Goal: Information Seeking & Learning: Learn about a topic

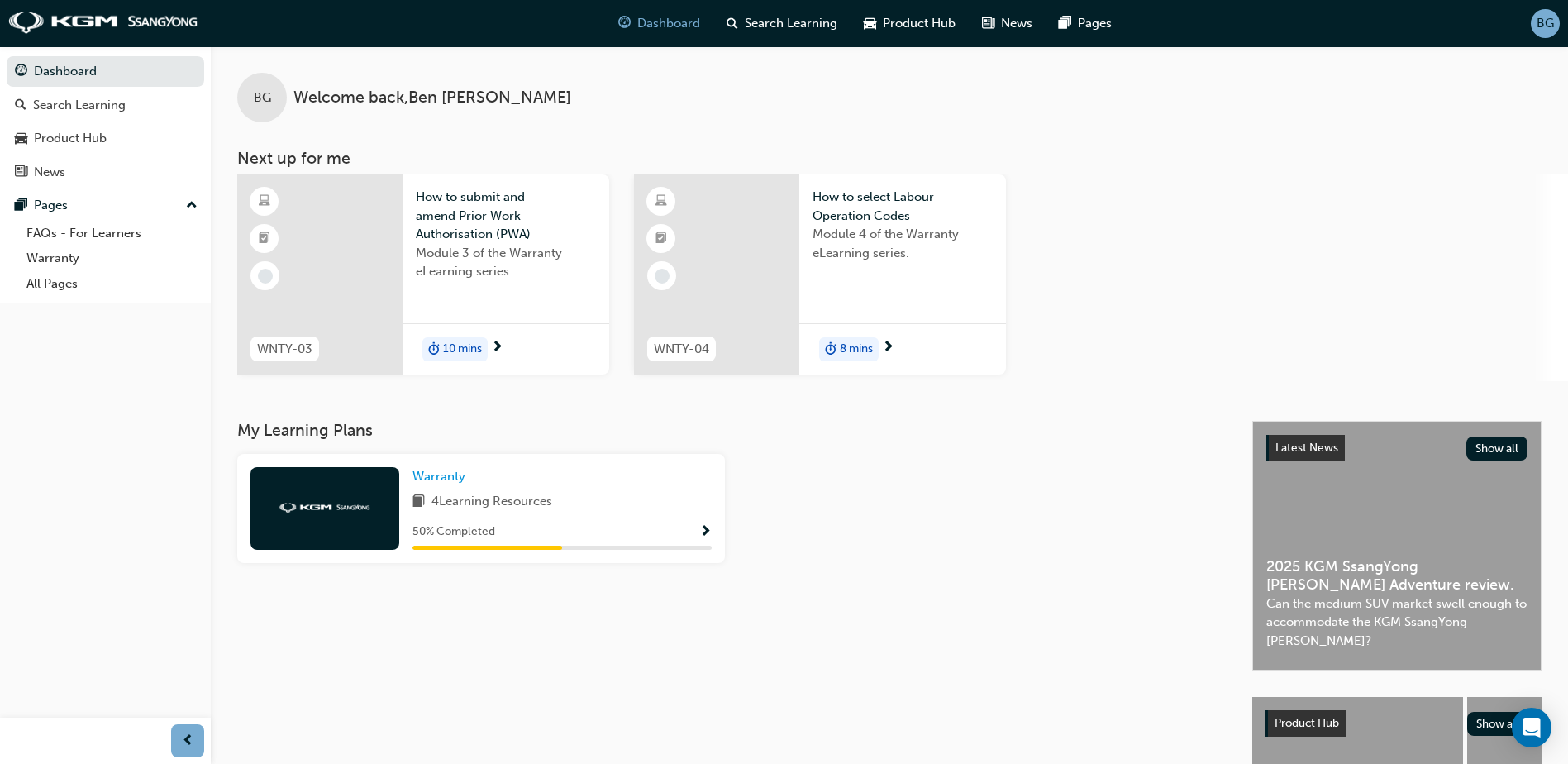
click at [487, 241] on span "How to submit and amend Prior Work Authorisation (PWA)" at bounding box center [506, 216] width 180 height 57
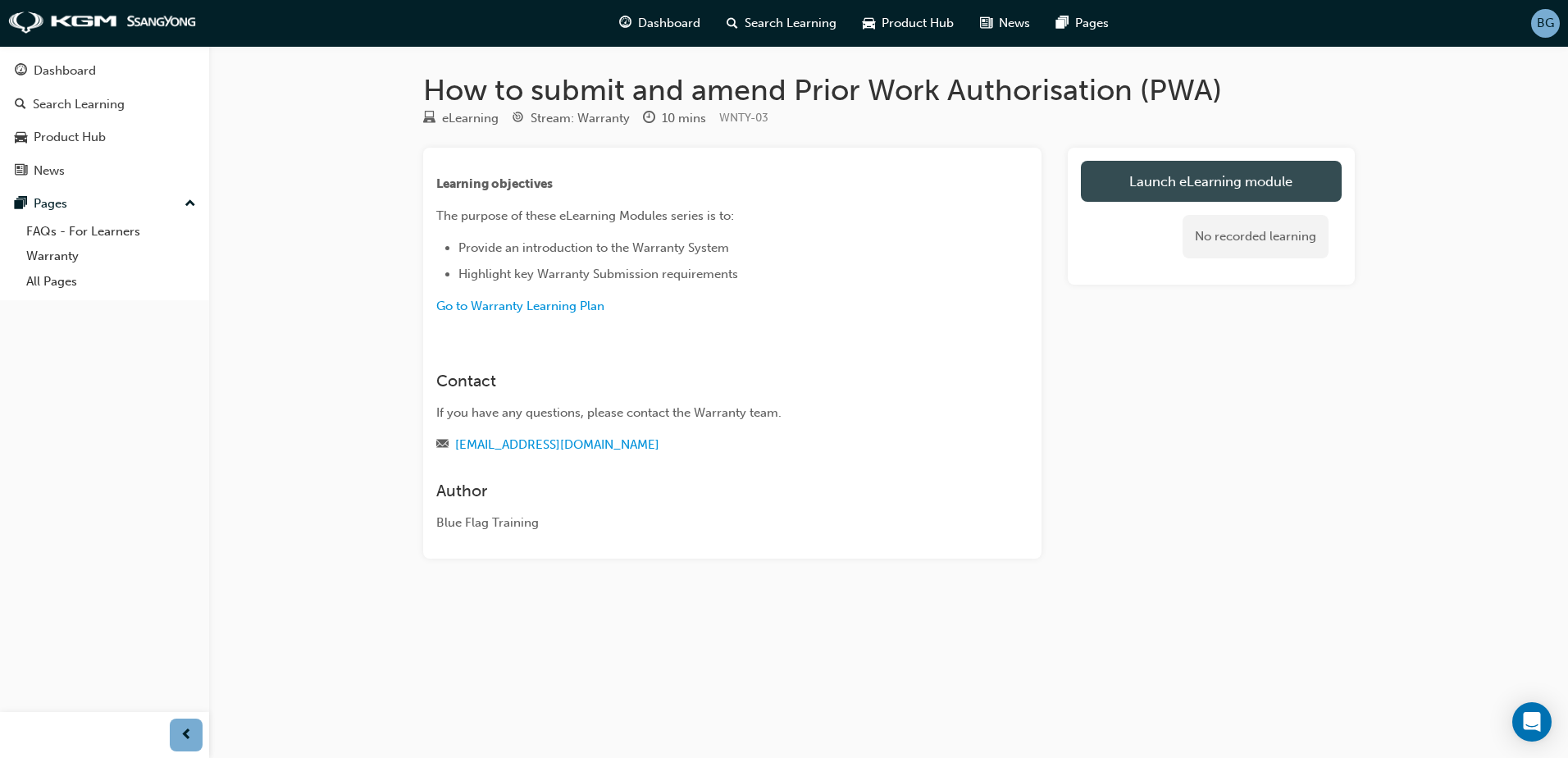
click at [1201, 185] on link "Launch eLearning module" at bounding box center [1211, 181] width 261 height 41
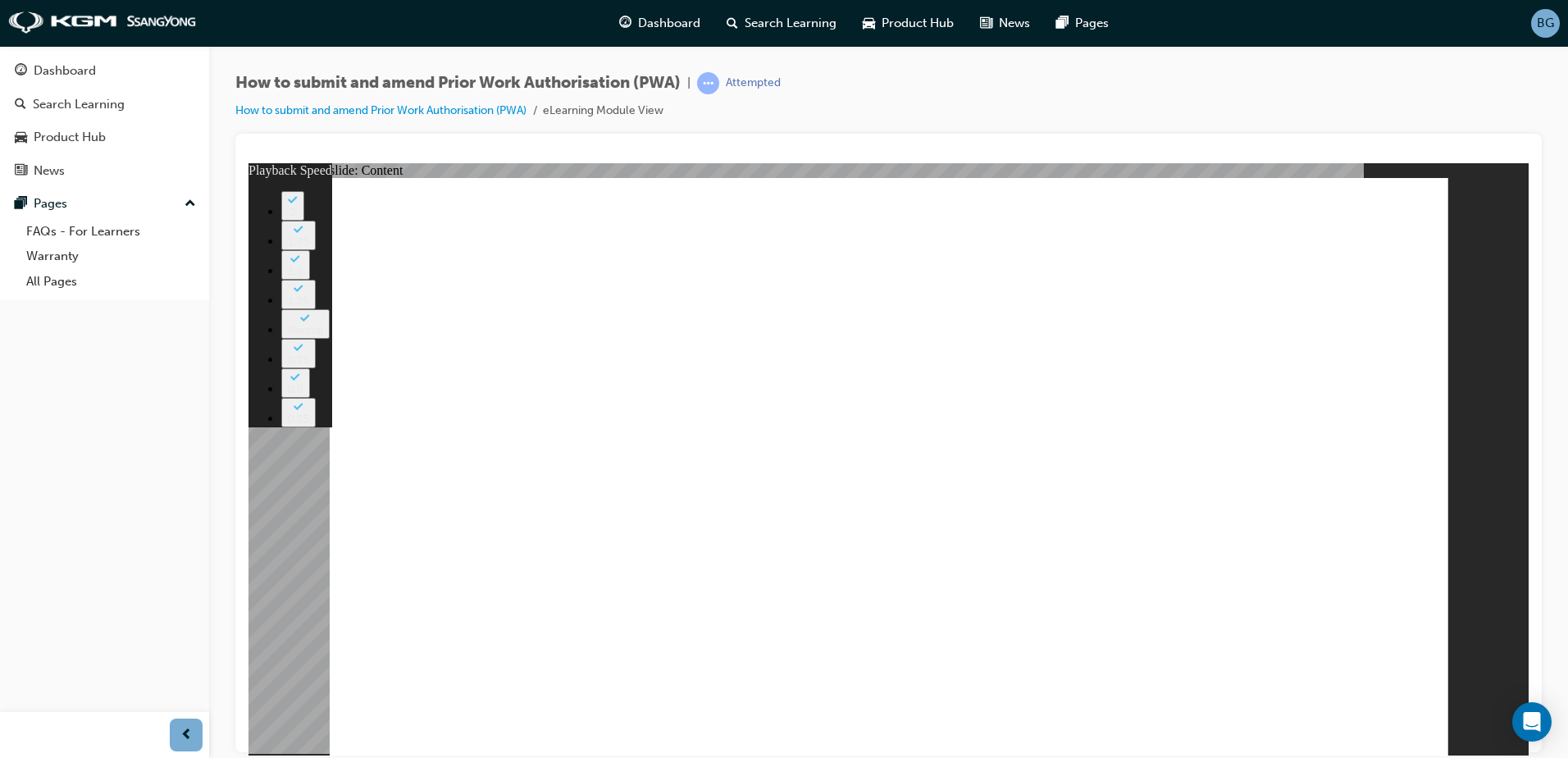
type input "212"
click at [187, 733] on span "prev-icon" at bounding box center [187, 735] width 12 height 20
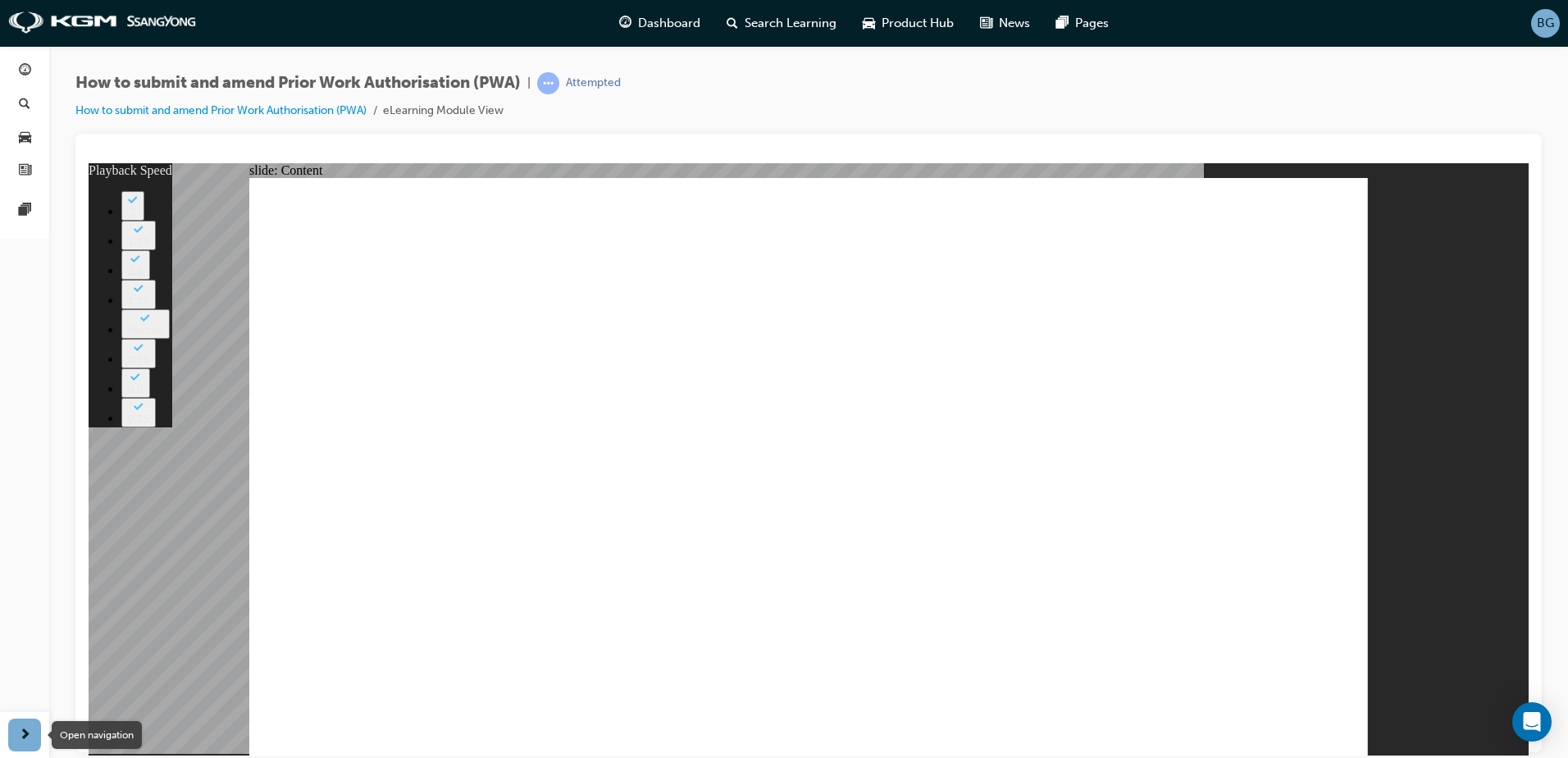
click at [22, 727] on span "next-icon" at bounding box center [25, 735] width 12 height 20
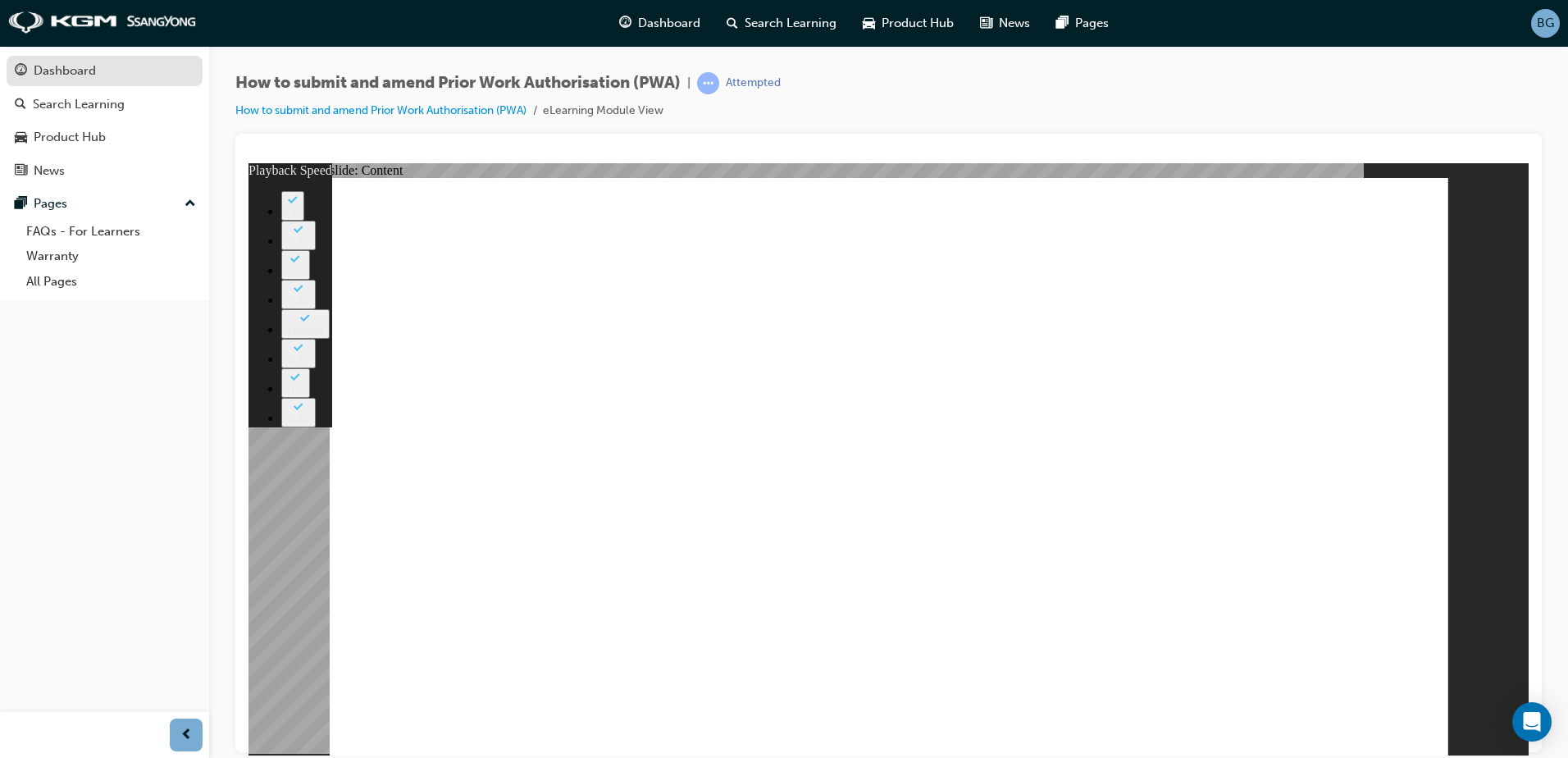
click at [102, 66] on div "Dashboard" at bounding box center [104, 70] width 180 height 20
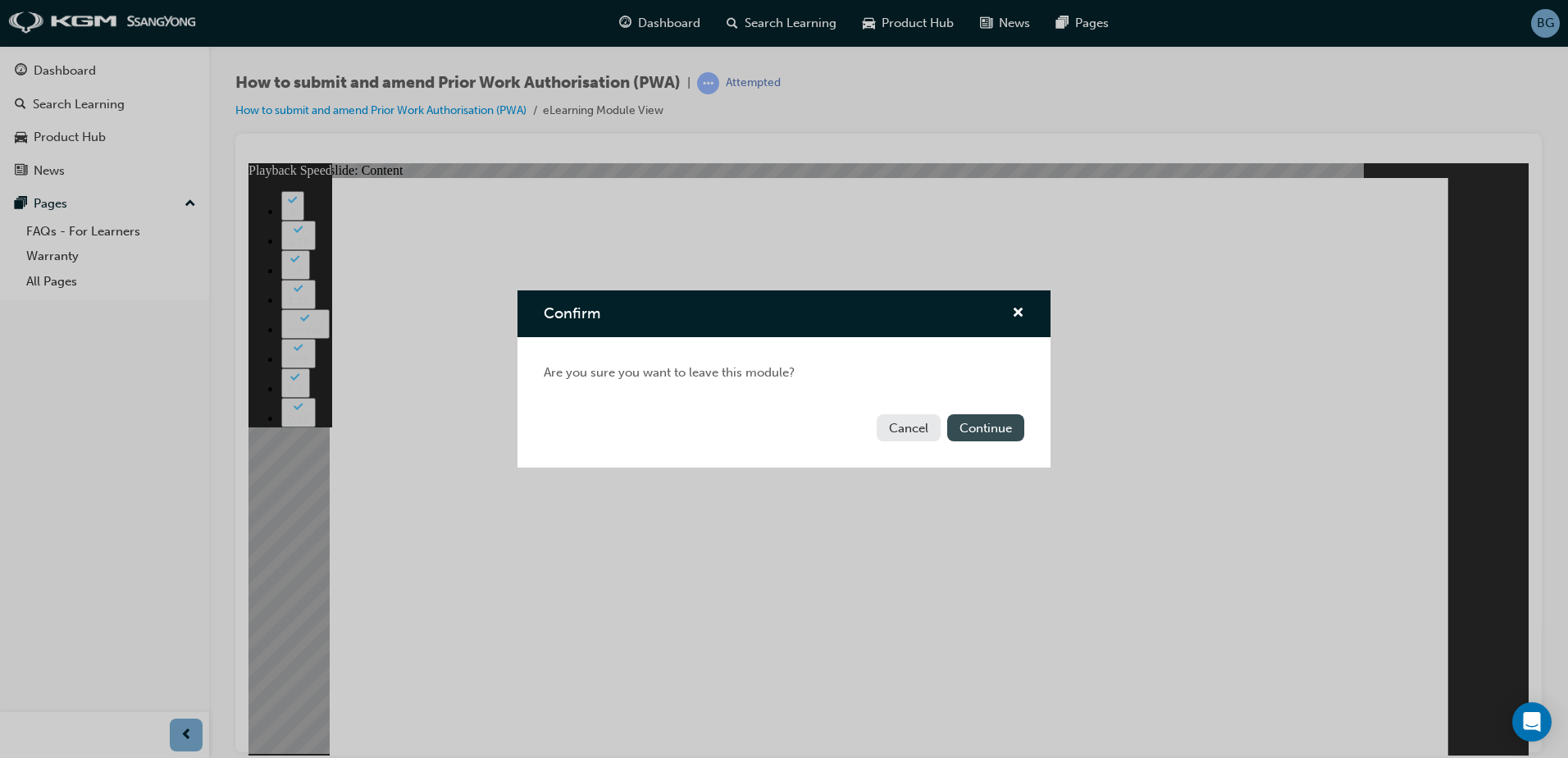
click at [974, 431] on button "Continue" at bounding box center [986, 428] width 77 height 27
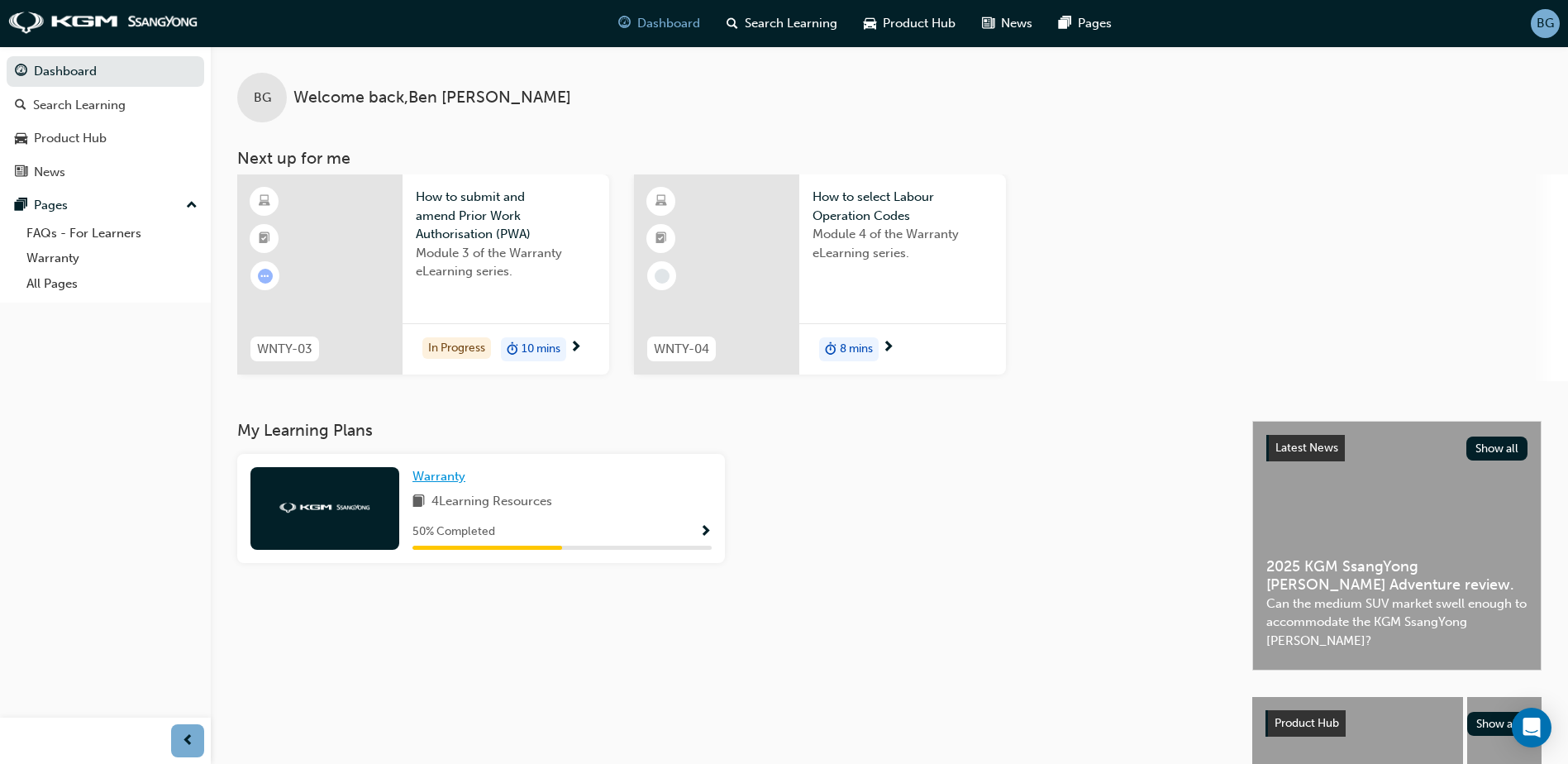
click at [437, 481] on span "Warranty" at bounding box center [439, 476] width 53 height 15
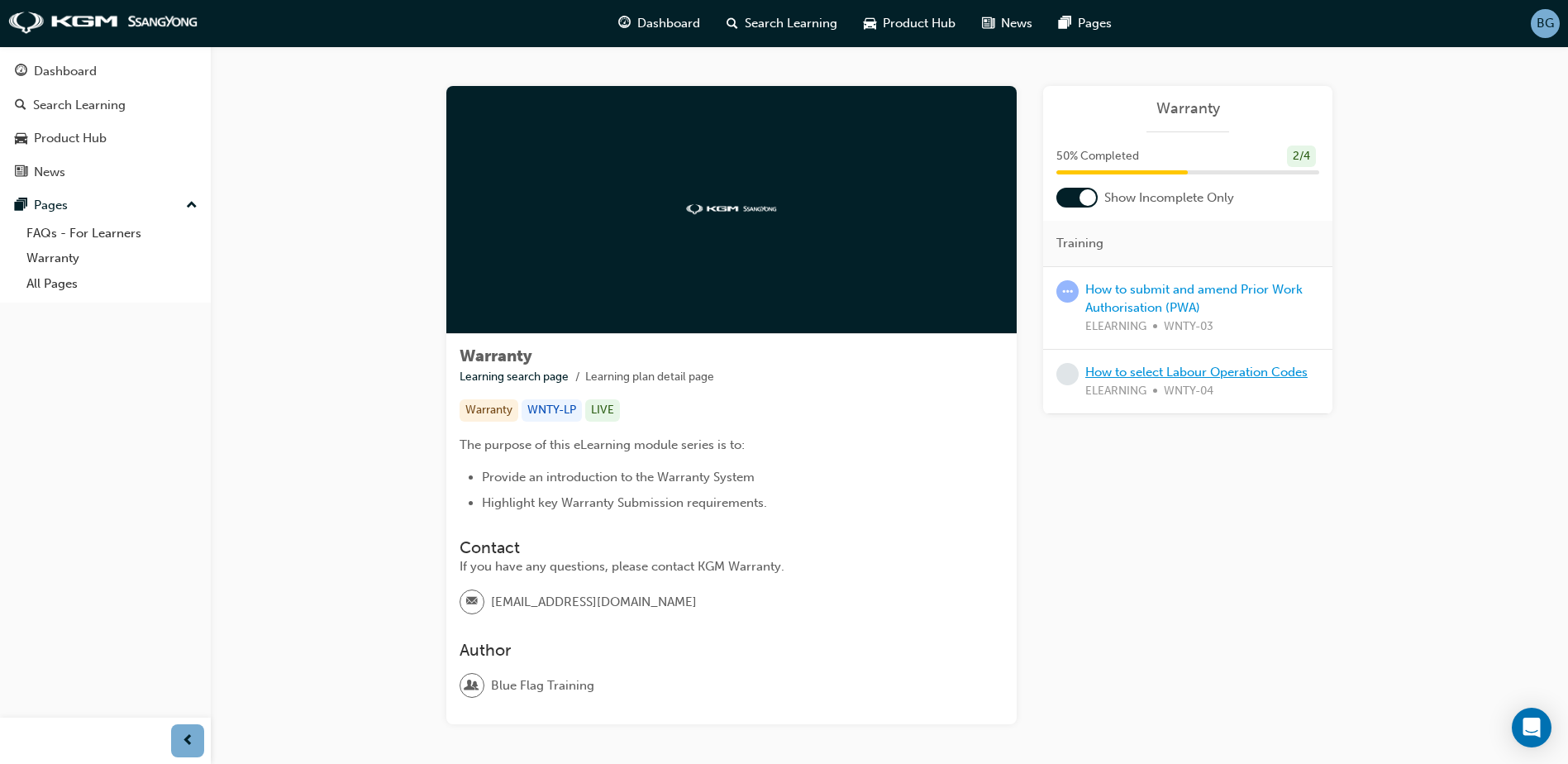
click at [1153, 372] on link "How to select Labour Operation Codes" at bounding box center [1197, 372] width 222 height 15
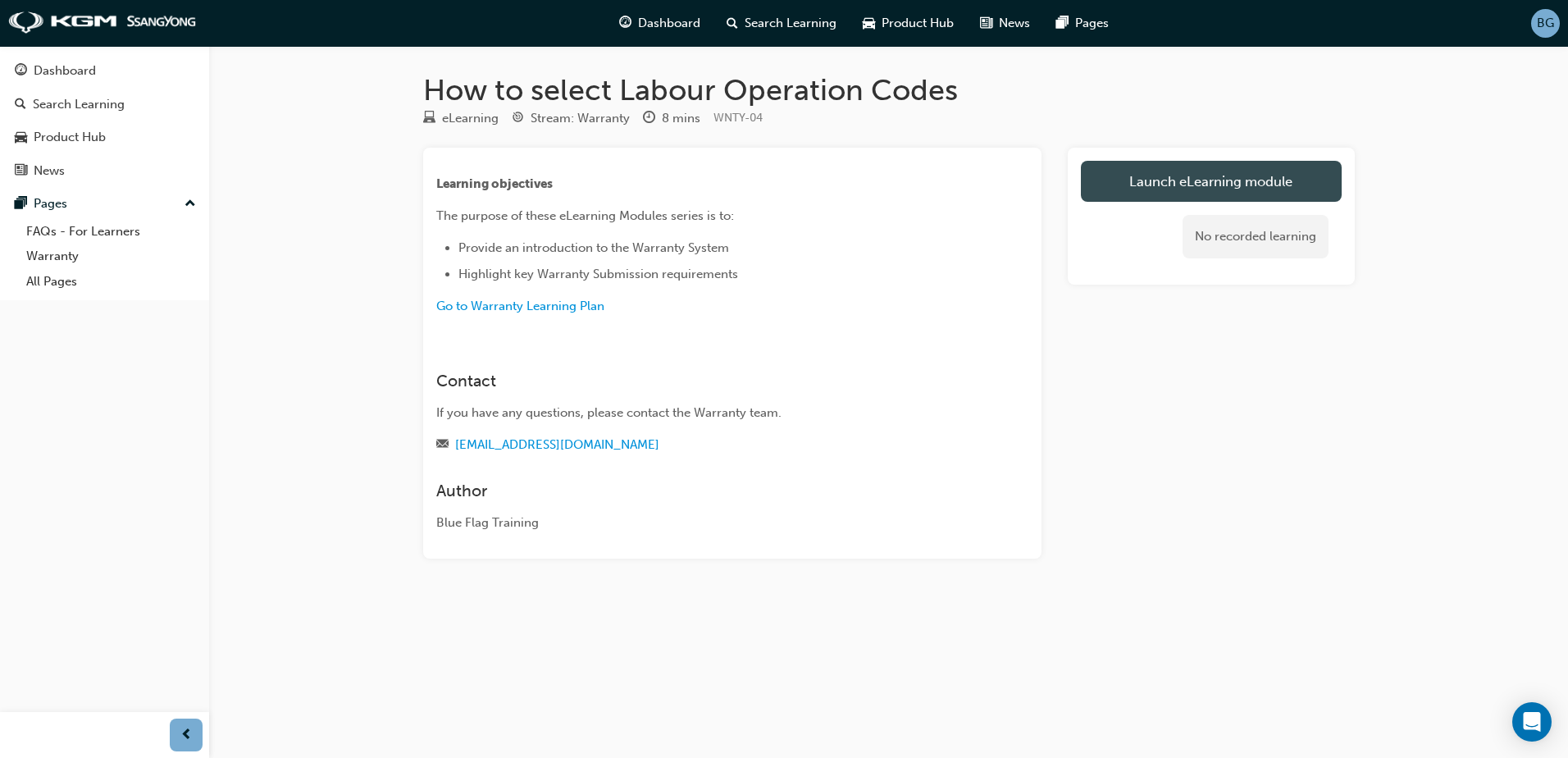
click at [1158, 178] on link "Launch eLearning module" at bounding box center [1211, 181] width 261 height 41
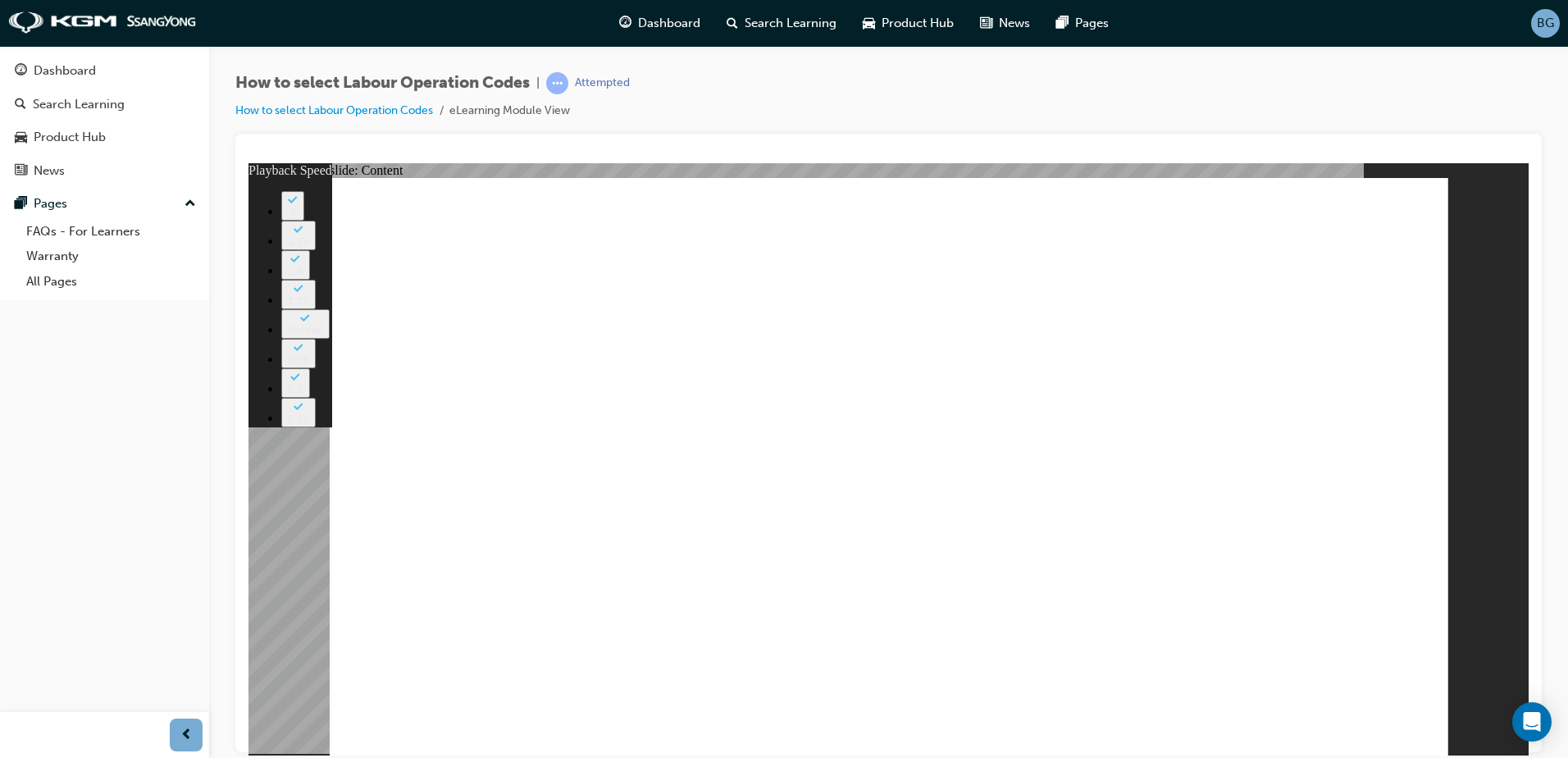
type input "22"
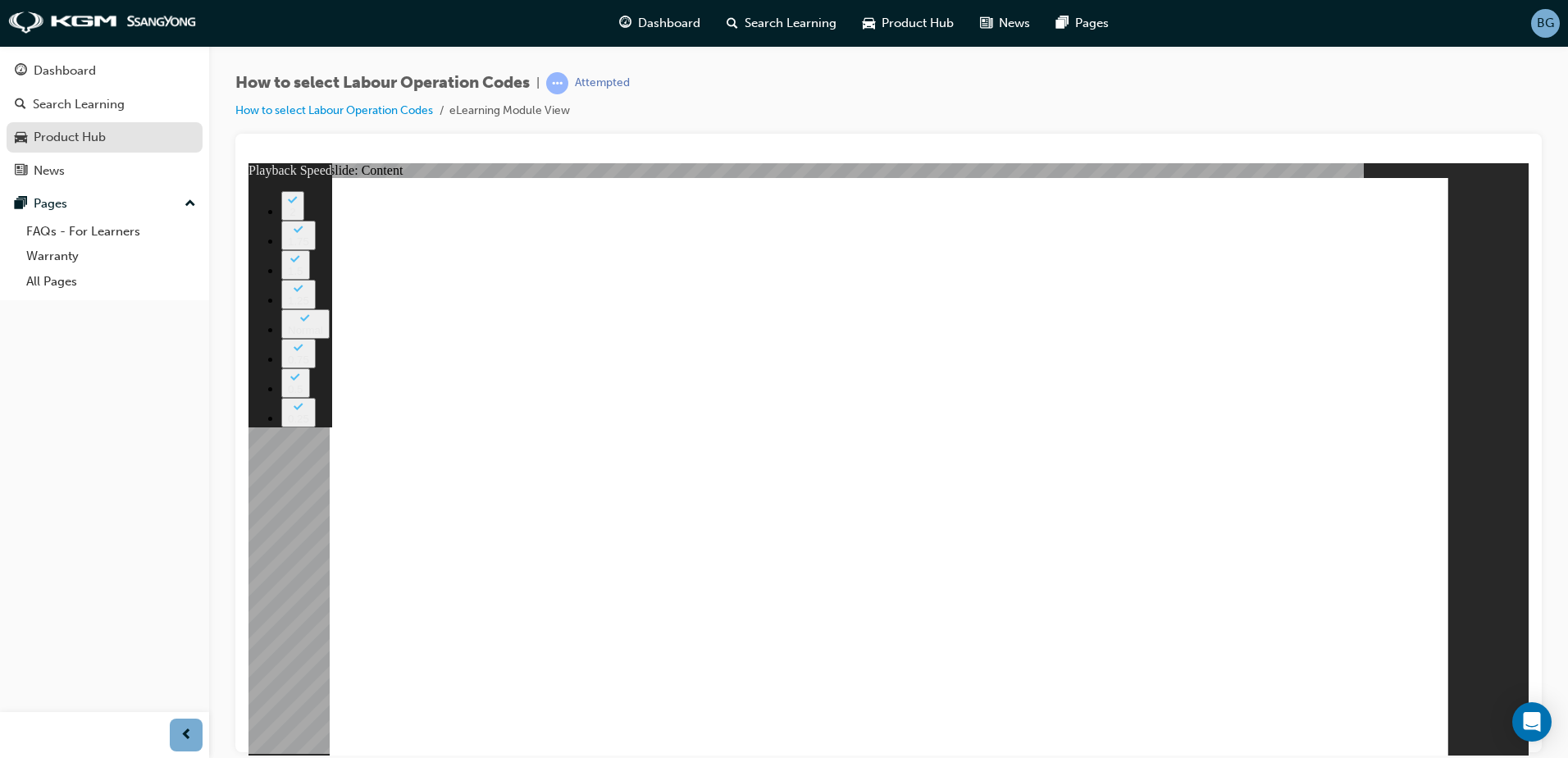
click at [84, 135] on div "Product Hub" at bounding box center [69, 138] width 72 height 19
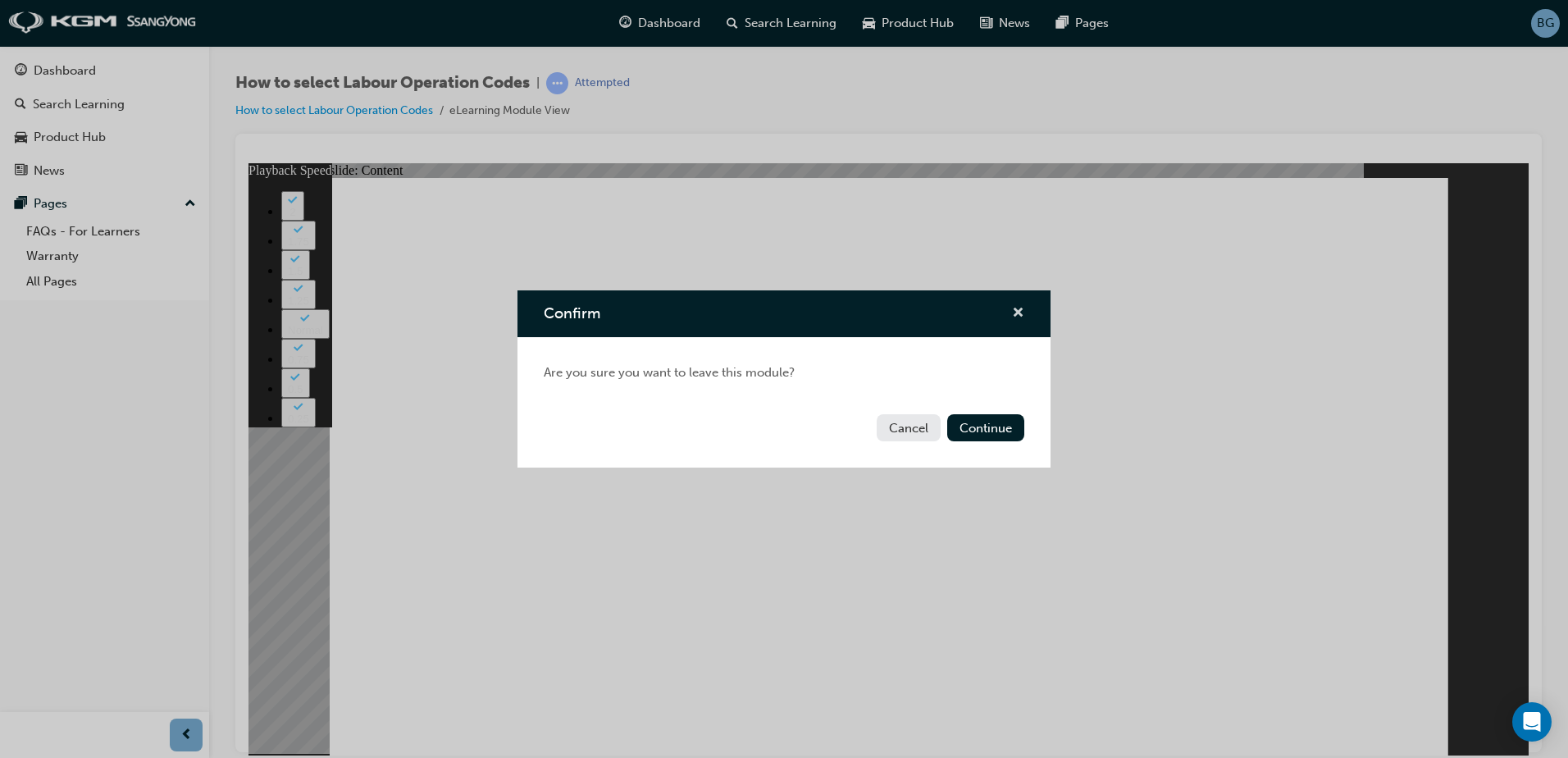
click at [1024, 317] on span "cross-icon" at bounding box center [1019, 314] width 12 height 15
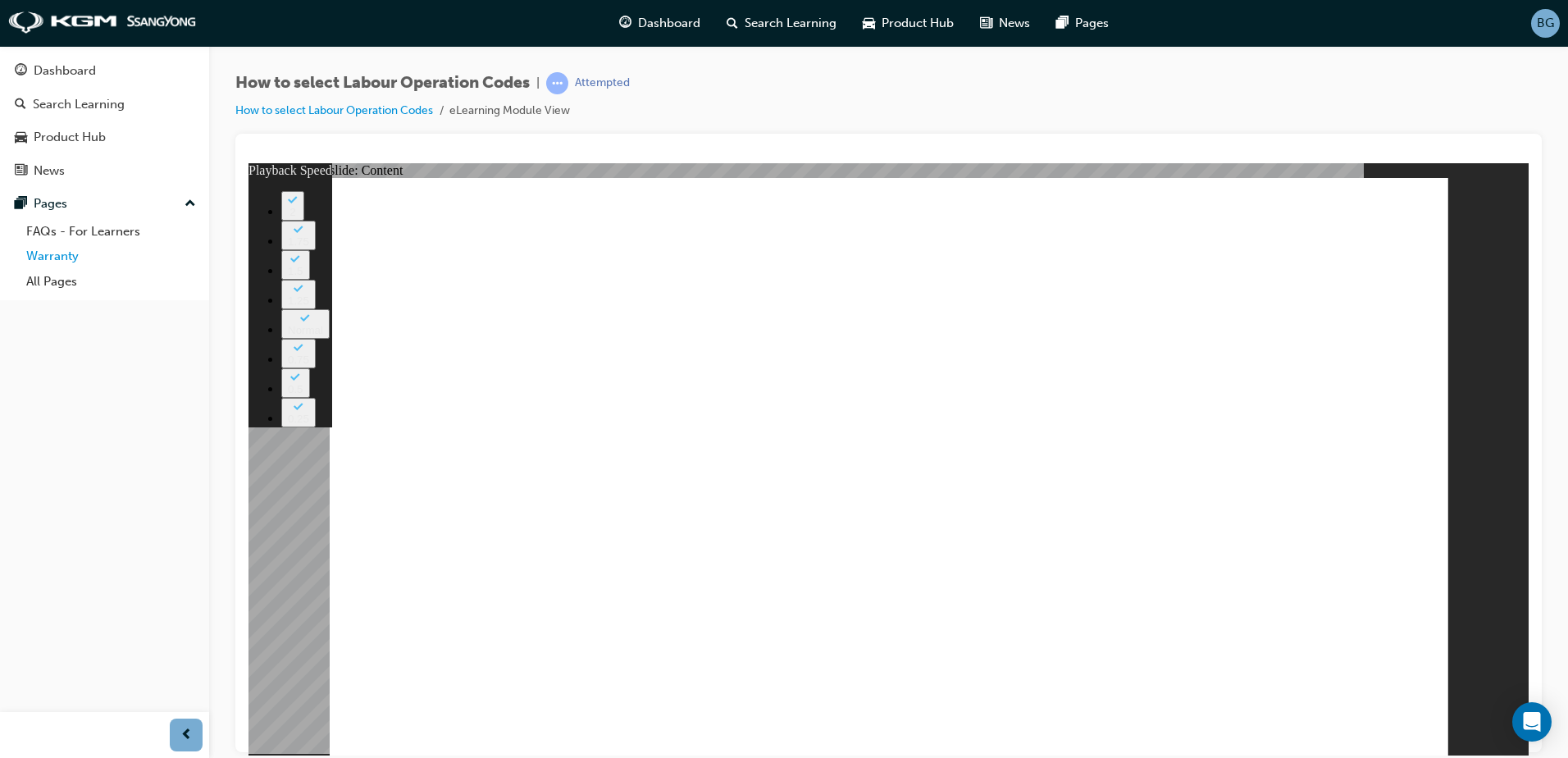
click at [72, 265] on link "Warranty" at bounding box center [110, 256] width 183 height 25
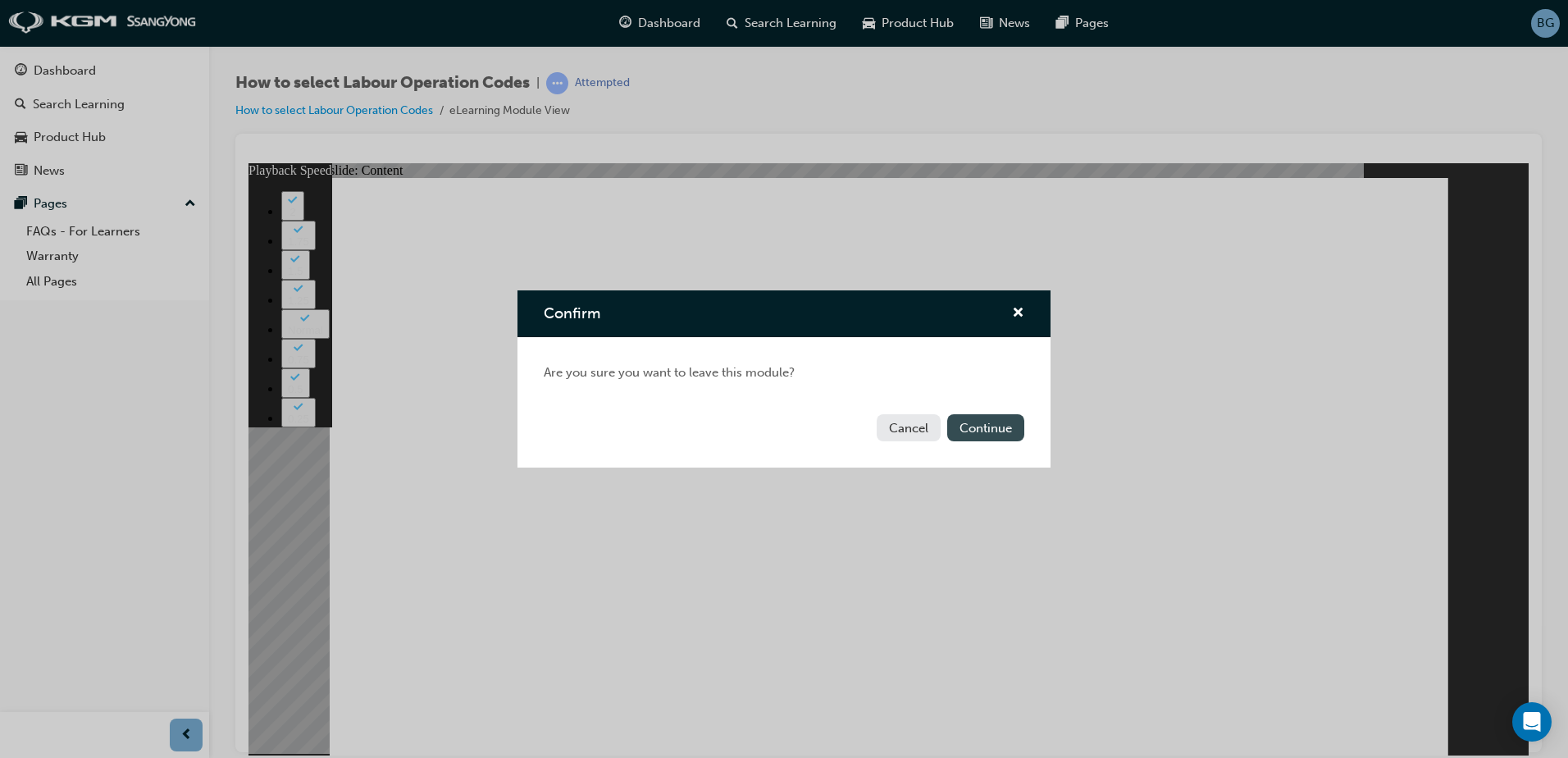
click at [963, 432] on button "Continue" at bounding box center [986, 428] width 77 height 27
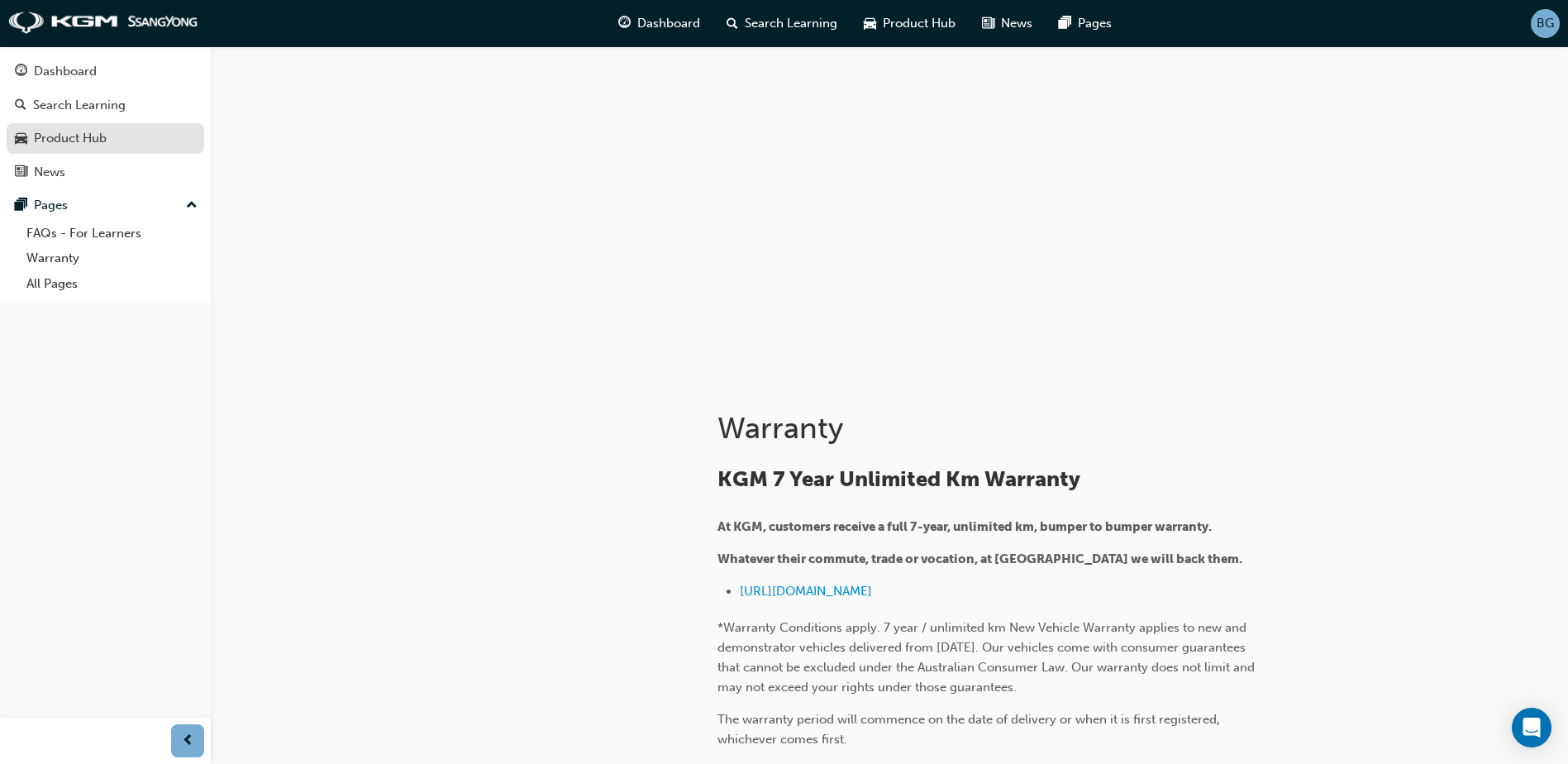
click at [63, 132] on div "Product Hub" at bounding box center [70, 139] width 72 height 19
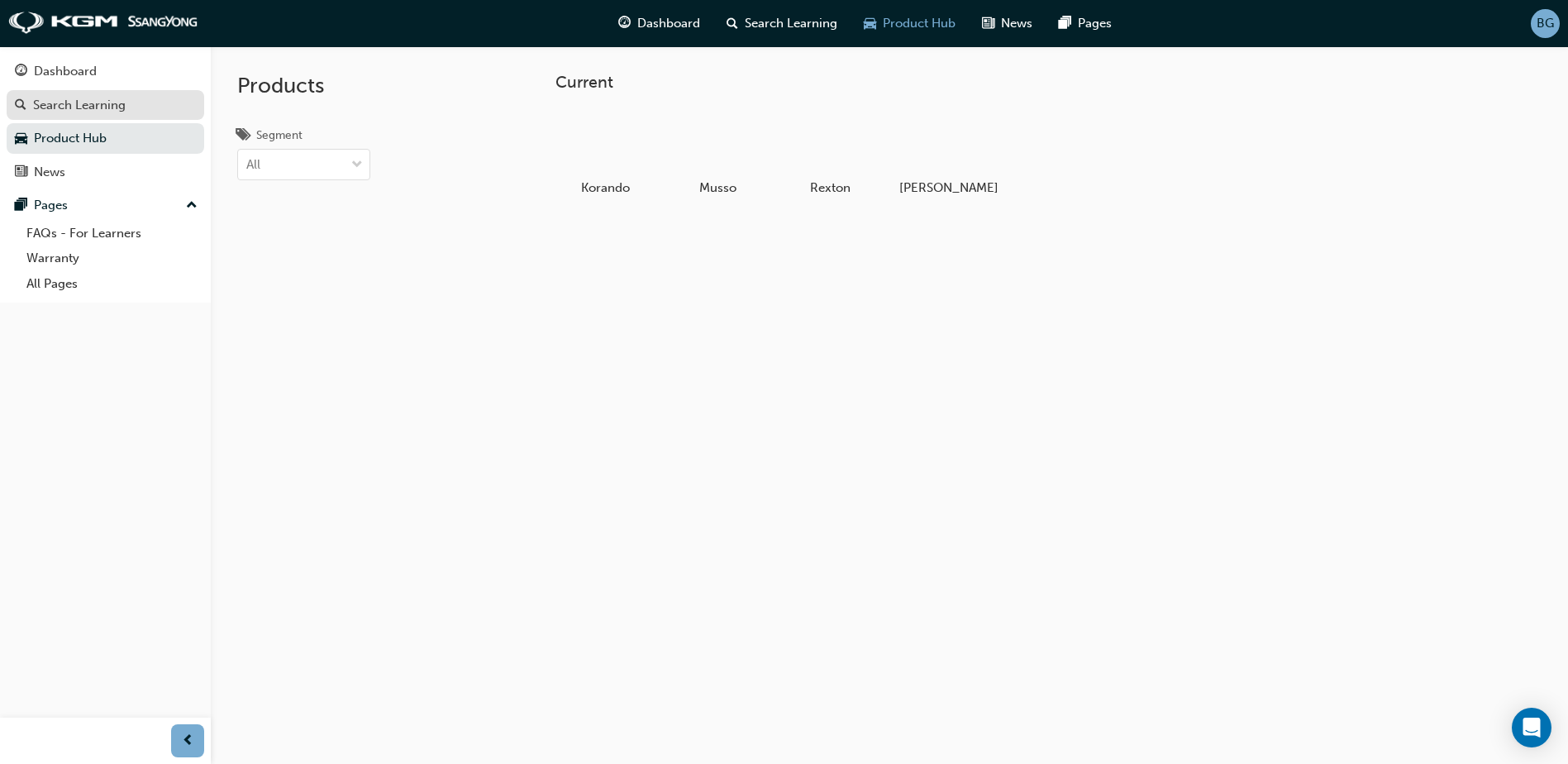
click at [95, 114] on div "Search Learning" at bounding box center [105, 105] width 181 height 20
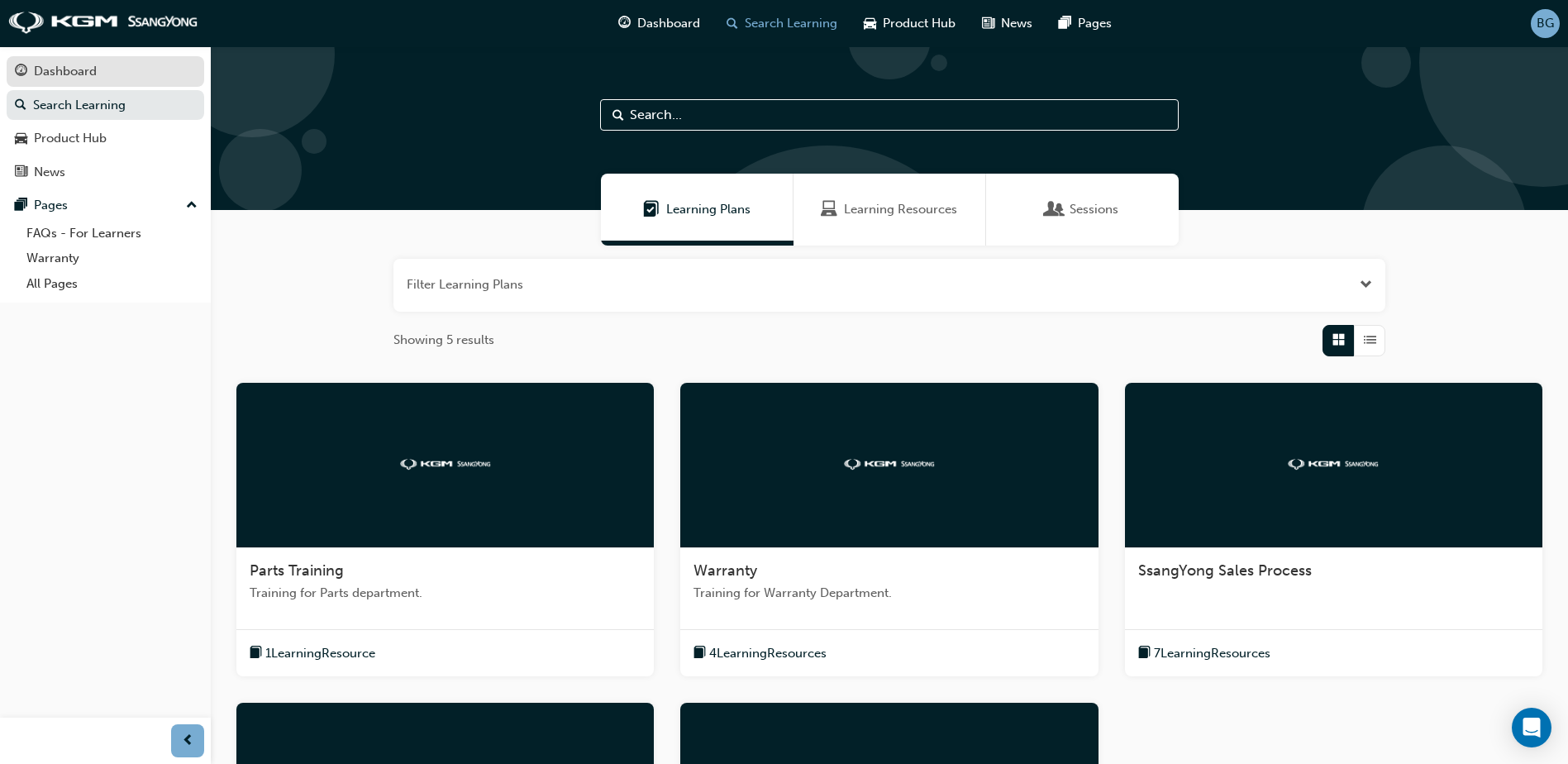
click at [117, 85] on link "Dashboard" at bounding box center [105, 72] width 198 height 31
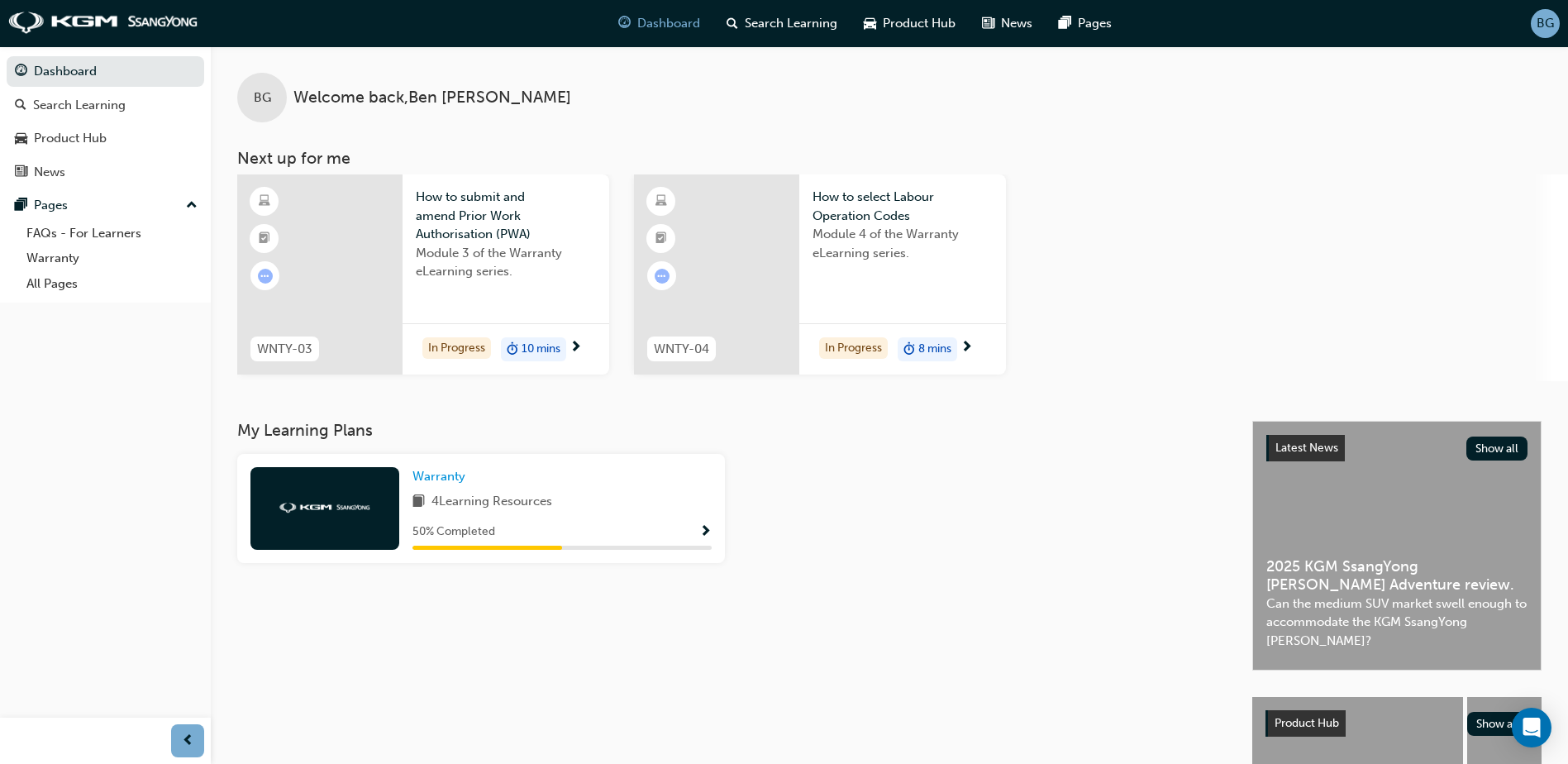
click at [531, 301] on div "Module 3 of the Warranty eLearning series." at bounding box center [506, 276] width 180 height 66
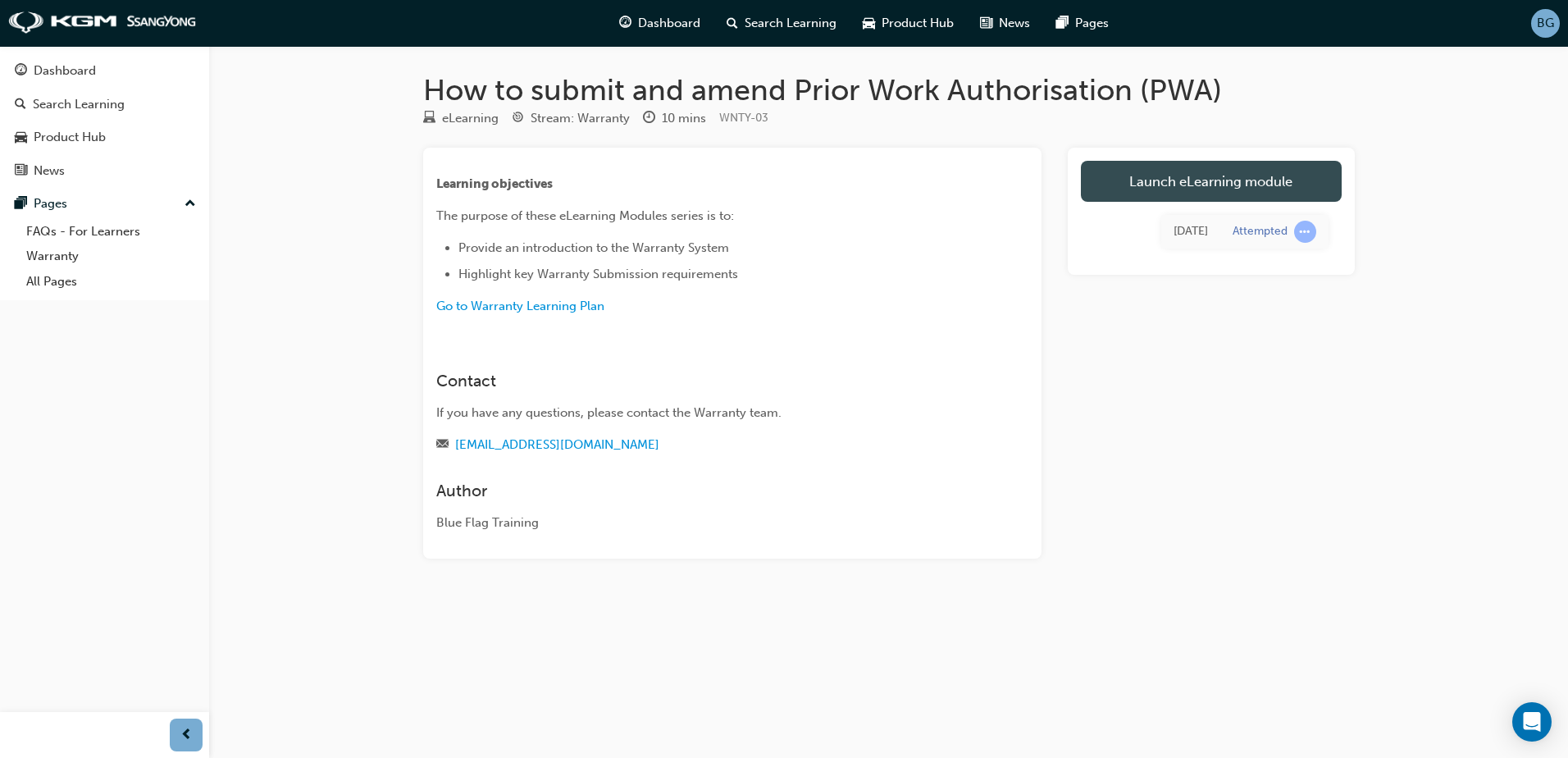
click at [1187, 175] on link "Launch eLearning module" at bounding box center [1211, 181] width 261 height 41
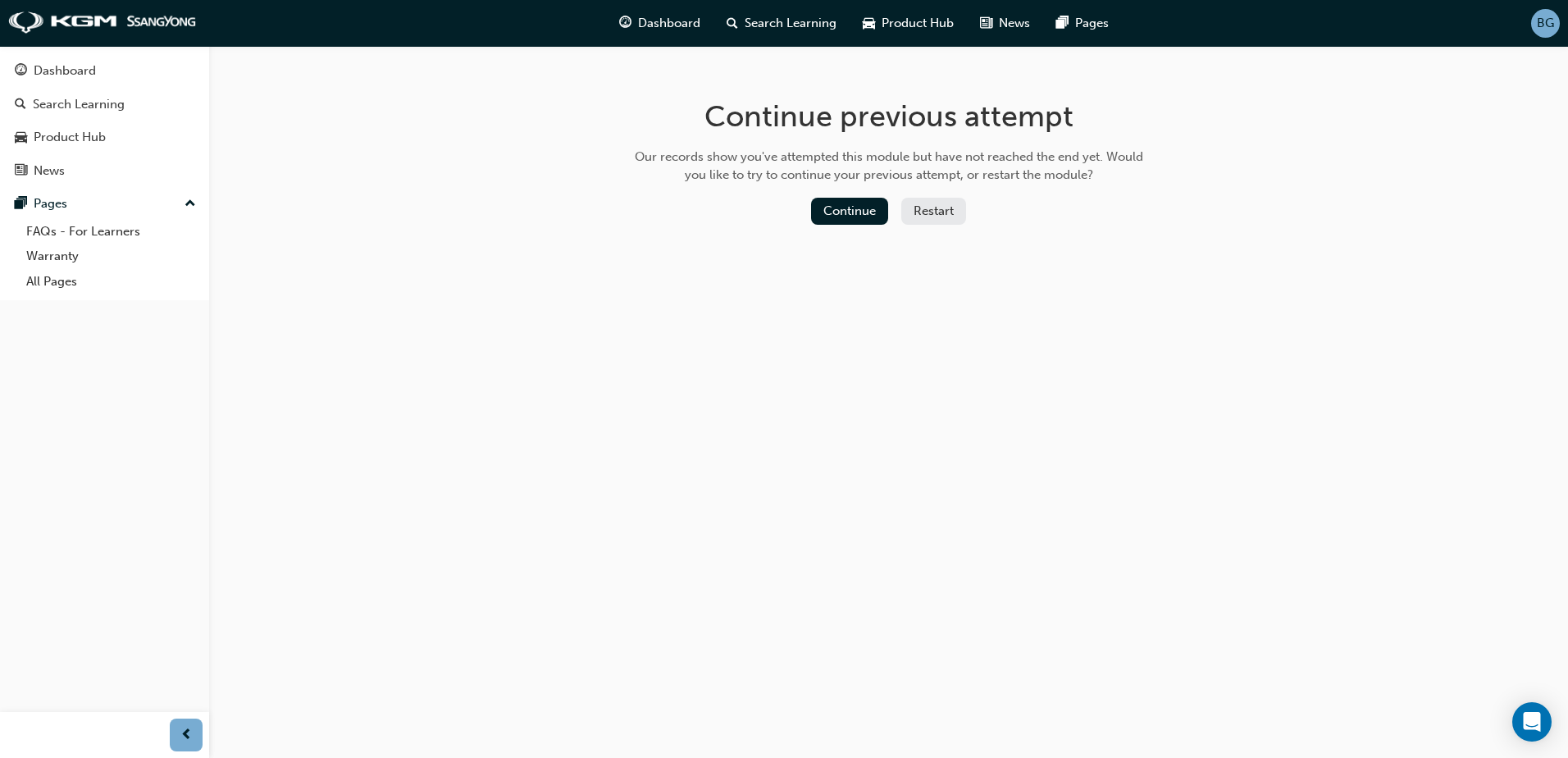
click at [930, 210] on button "Restart" at bounding box center [934, 211] width 65 height 27
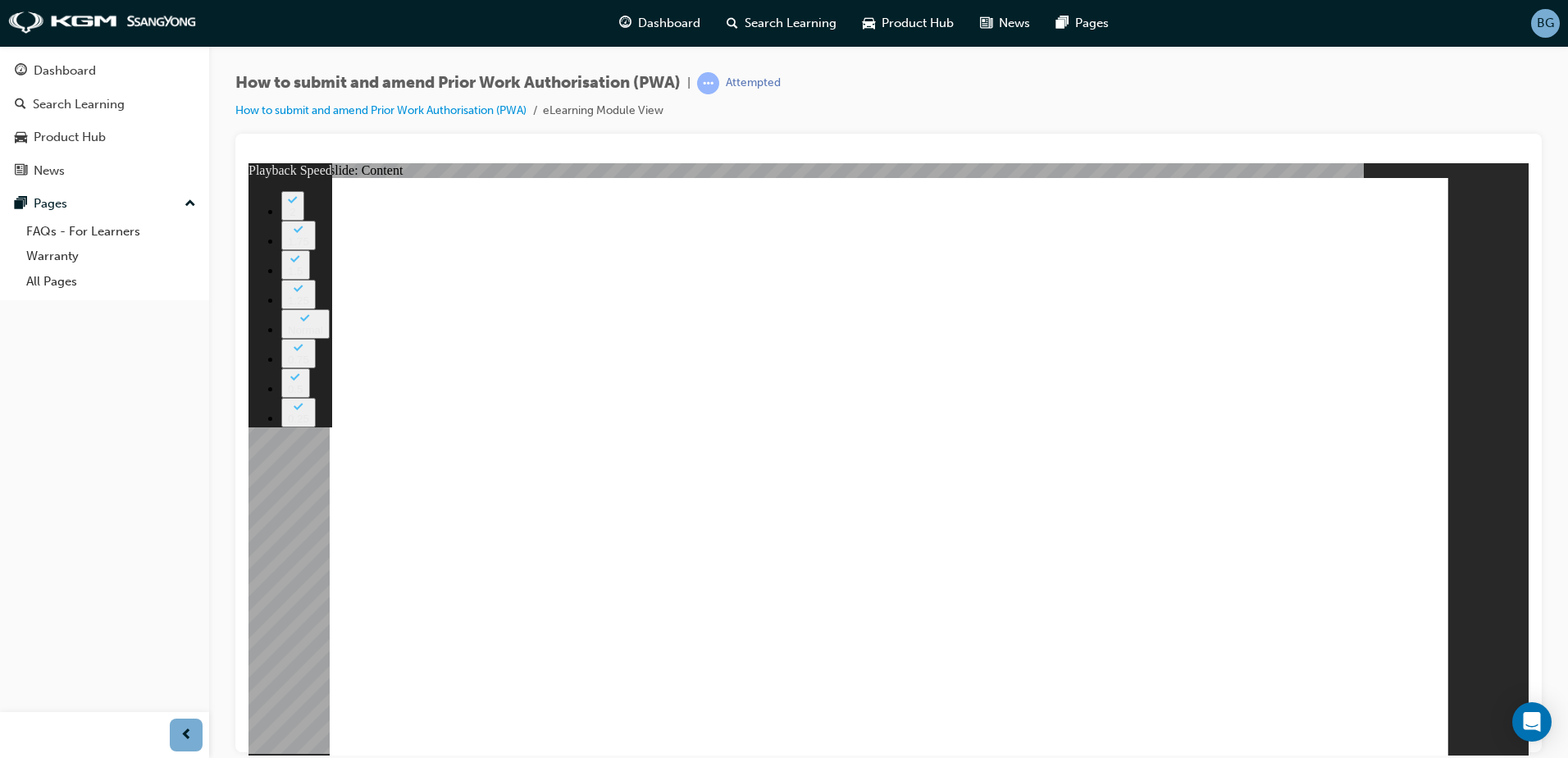
drag, startPoint x: 450, startPoint y: 650, endPoint x: 499, endPoint y: 654, distance: 49.2
drag, startPoint x: 508, startPoint y: 651, endPoint x: 851, endPoint y: 634, distance: 343.4
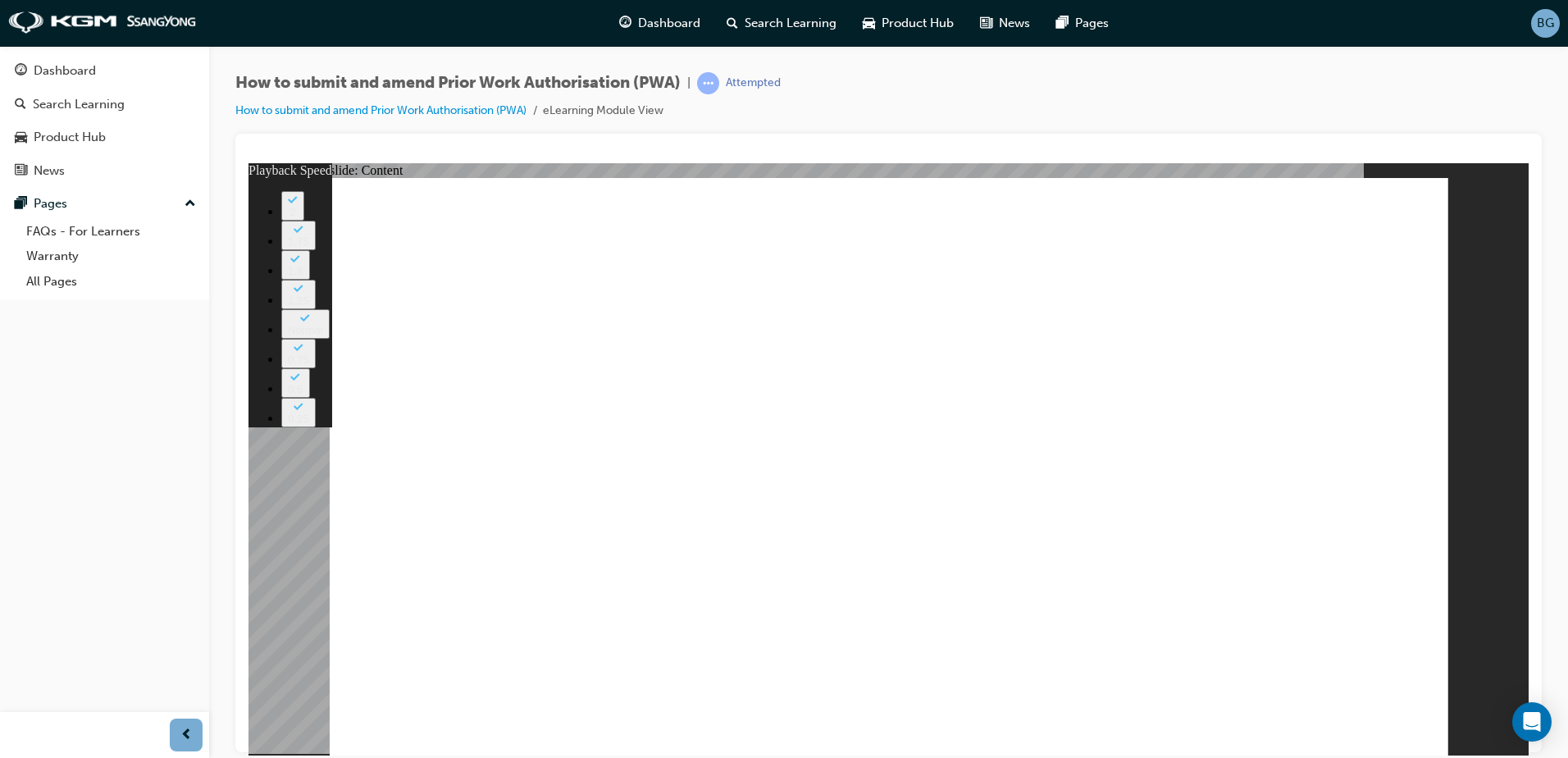
drag, startPoint x: 1058, startPoint y: 651, endPoint x: 1153, endPoint y: 652, distance: 95.0
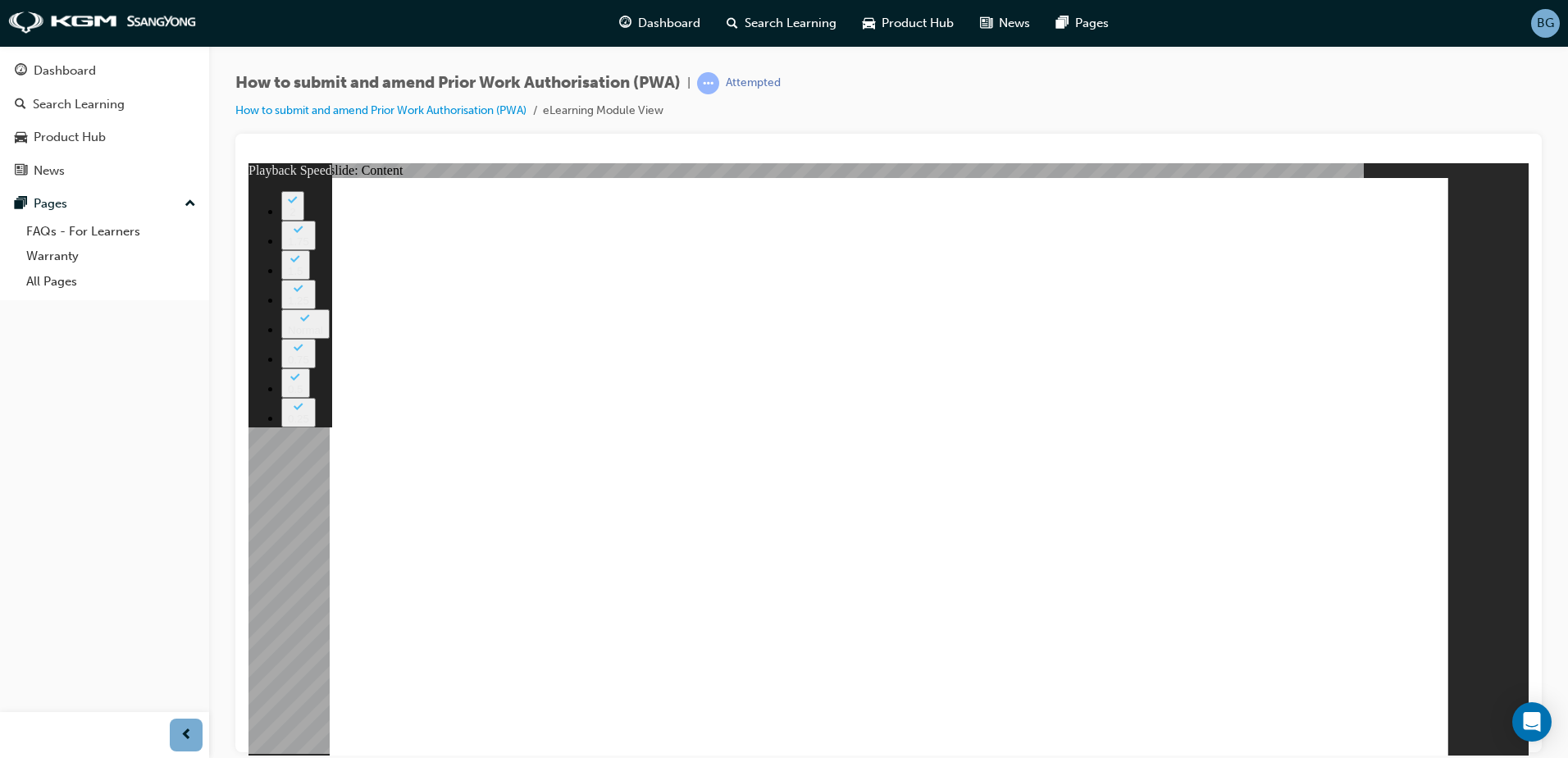
type input "386"
